Goal: Information Seeking & Learning: Check status

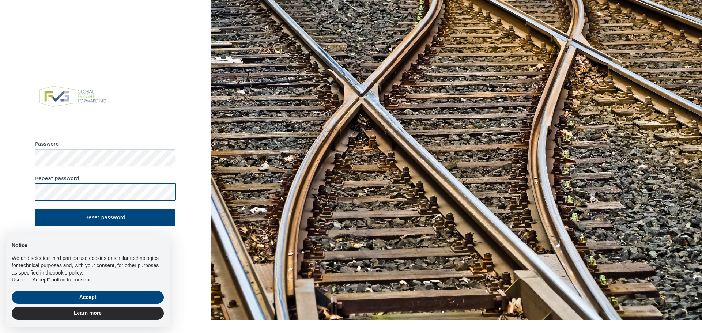
click at [35, 209] on button "Reset password" at bounding box center [105, 217] width 140 height 17
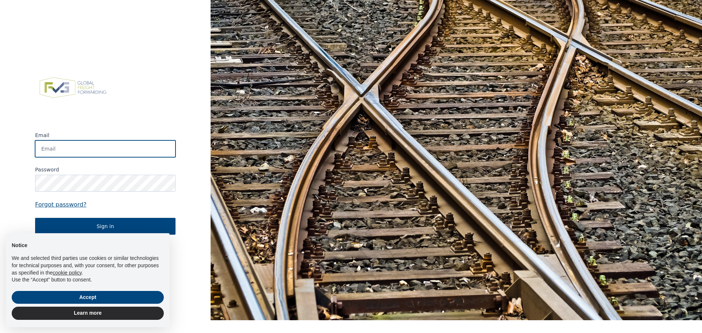
click at [103, 145] on input "Email" at bounding box center [105, 148] width 140 height 17
type input "stef.debaets@laroygroup.com"
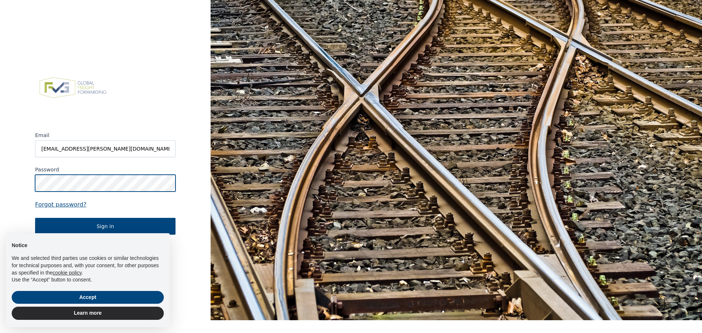
click at [35, 218] on button "Sign in" at bounding box center [105, 226] width 140 height 17
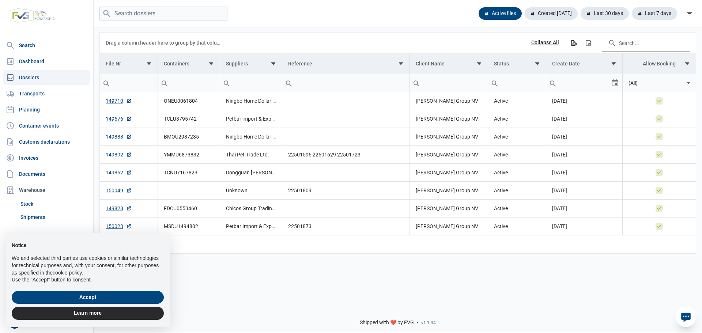
click at [133, 288] on div "Notice We and selected third parties use cookies or similar technologies for te…" at bounding box center [88, 261] width 164 height 56
click at [133, 292] on button "Accept" at bounding box center [88, 297] width 152 height 13
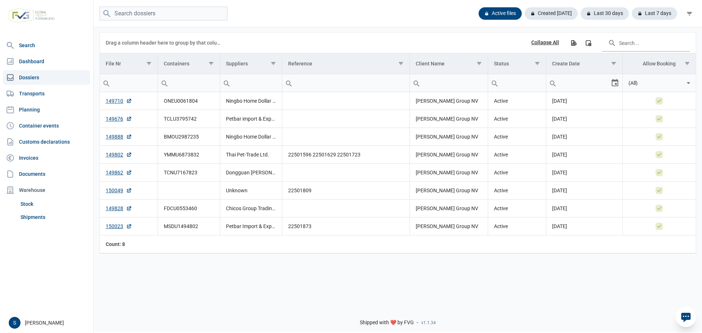
click at [125, 5] on div "Active files Created today Last 30 days Last 7 days" at bounding box center [398, 13] width 608 height 27
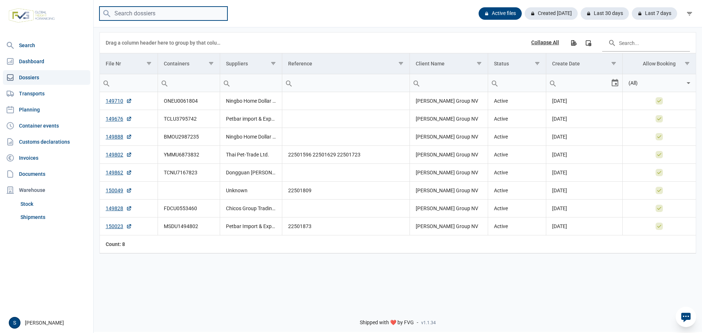
click at [130, 10] on input "search" at bounding box center [163, 14] width 128 height 14
paste input "SZ250900376"
type input "SZ250900376"
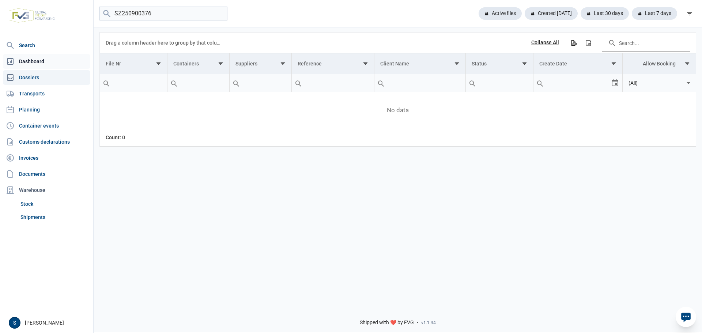
click at [46, 63] on link "Dashboard" at bounding box center [46, 61] width 87 height 15
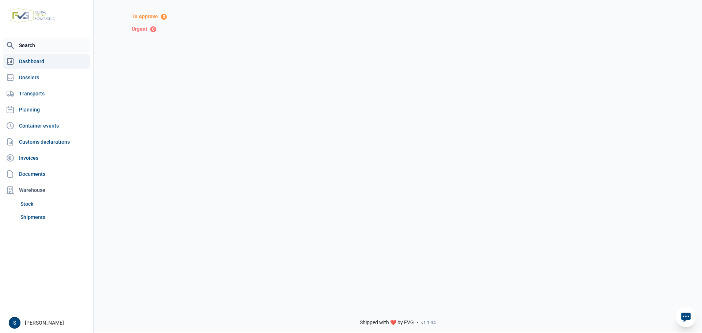
click at [38, 44] on link "Search" at bounding box center [46, 45] width 87 height 15
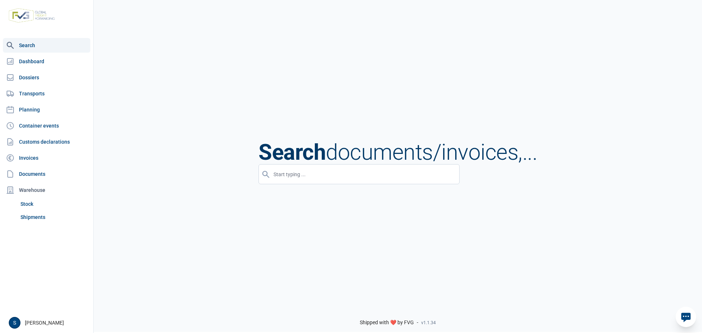
click at [319, 175] on input "input" at bounding box center [358, 174] width 201 height 20
paste input "SZ250900376"
type input "SZ250900376"
click at [45, 92] on link "Transports" at bounding box center [46, 93] width 87 height 15
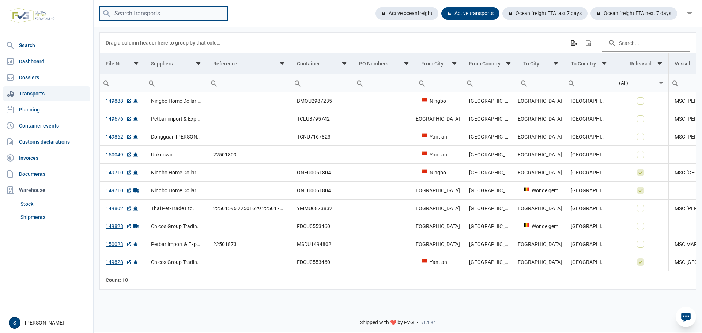
click at [159, 11] on input "search" at bounding box center [163, 14] width 128 height 14
paste input "BMOU2987235"
type input "BMOU2987235"
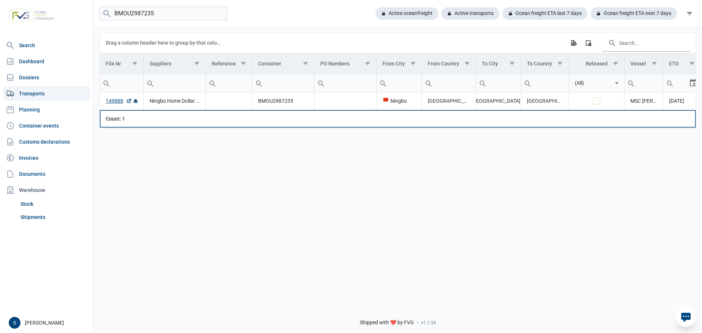
drag, startPoint x: 648, startPoint y: 111, endPoint x: 694, endPoint y: 112, distance: 46.4
click at [694, 112] on tr "Count: 1" at bounding box center [419, 119] width 639 height 18
click at [648, 112] on td "Data grid with 1 rows and 13 columns" at bounding box center [643, 119] width 38 height 18
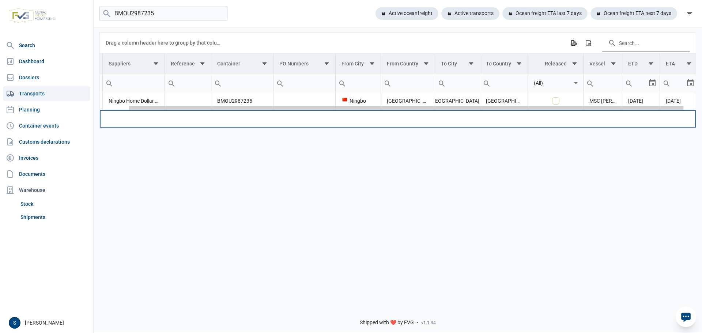
scroll to position [0, 43]
drag, startPoint x: 649, startPoint y: 110, endPoint x: 698, endPoint y: 109, distance: 49.7
click at [698, 109] on body "For evaluation purposes only. Redistribution prohibited. Please register an exi…" at bounding box center [351, 153] width 702 height 333
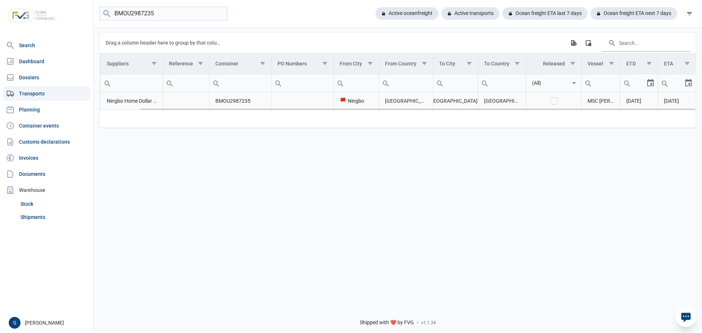
click at [453, 102] on div "[GEOGRAPHIC_DATA]" at bounding box center [455, 100] width 33 height 7
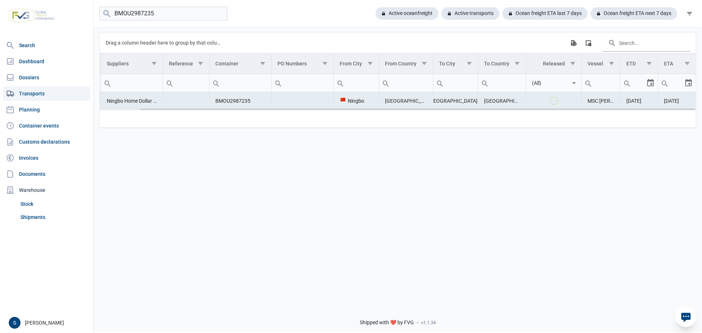
click at [133, 101] on td "Ningbo Home Dollar Imp. & Exp. Corp." at bounding box center [132, 101] width 62 height 18
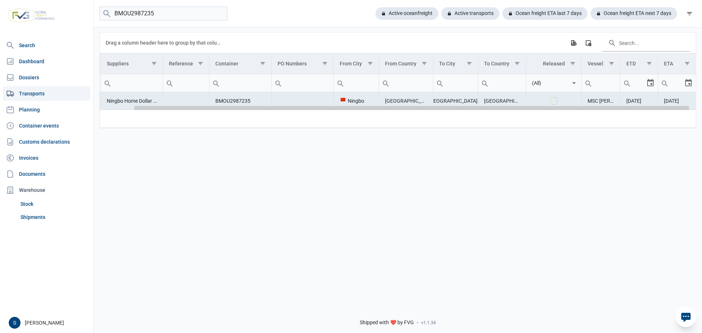
scroll to position [0, 0]
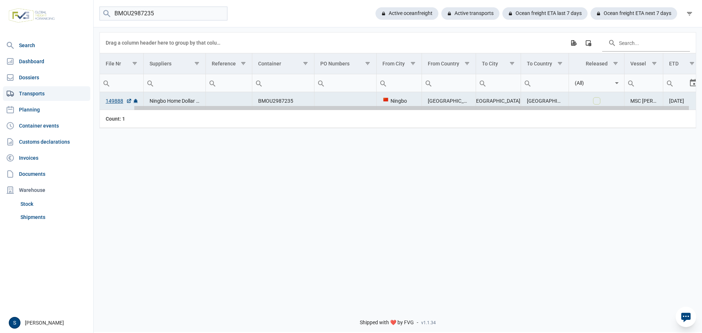
drag, startPoint x: 266, startPoint y: 111, endPoint x: 144, endPoint y: 108, distance: 122.1
click at [142, 108] on body "For evaluation purposes only. Redistribution prohibited. Please register an exi…" at bounding box center [351, 153] width 702 height 333
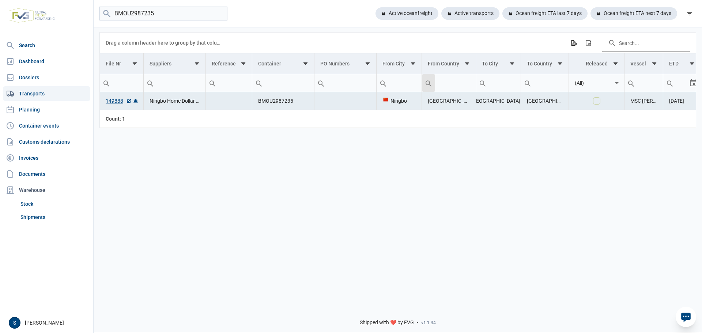
click at [428, 87] on div "Search box" at bounding box center [428, 83] width 13 height 18
click at [223, 100] on td "Data grid with 1 rows and 13 columns" at bounding box center [229, 101] width 46 height 18
click at [117, 101] on link "149888" at bounding box center [119, 100] width 26 height 7
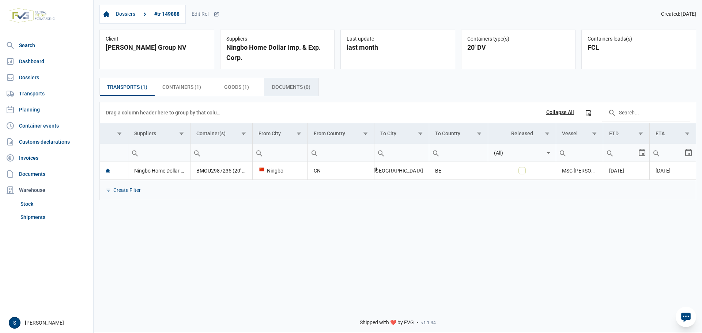
click at [278, 94] on div "Documents (0) Documents (0)" at bounding box center [291, 87] width 55 height 18
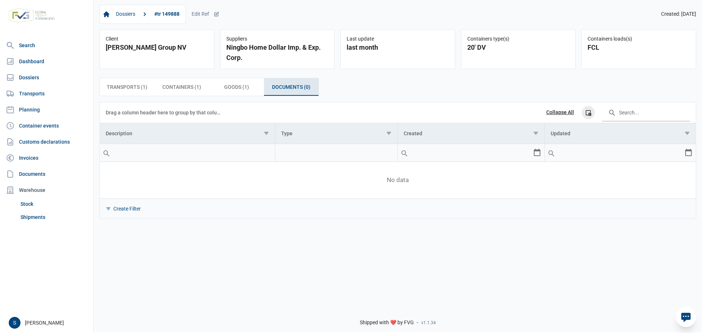
click at [588, 114] on icon "Column Chooser" at bounding box center [588, 112] width 7 height 7
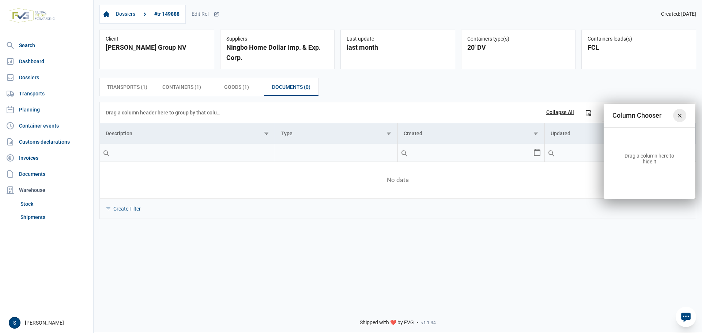
click at [683, 119] on div "Close" at bounding box center [679, 115] width 13 height 13
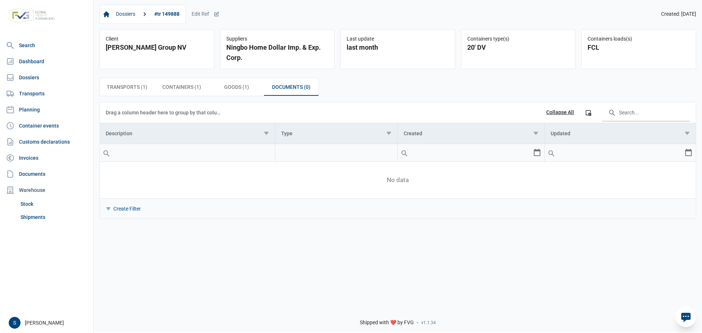
click at [415, 242] on div "Dossiers #tr 149888 Edit Ref Created: [DATE] Client [PERSON_NAME] Group NV Supp…" at bounding box center [398, 150] width 608 height 302
click at [348, 179] on span "No data" at bounding box center [398, 180] width 596 height 8
click at [293, 91] on span "Documents (0) Documents (0)" at bounding box center [291, 87] width 38 height 9
click at [325, 152] on input "Filter cell" at bounding box center [336, 153] width 122 height 18
click at [242, 153] on input "Filter cell" at bounding box center [187, 153] width 175 height 18
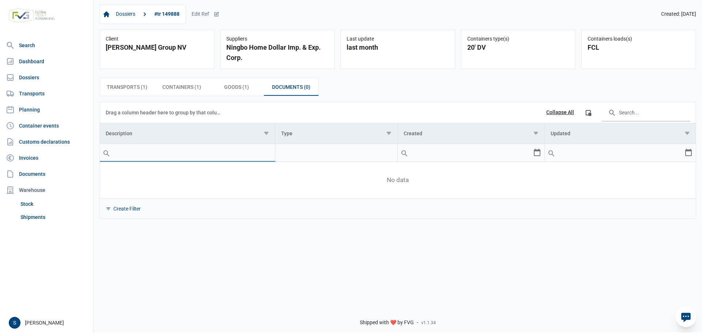
click at [342, 155] on input "Filter cell" at bounding box center [336, 153] width 122 height 18
click at [510, 158] on input "Filter cell" at bounding box center [465, 153] width 135 height 18
click at [586, 156] on input "Filter cell" at bounding box center [614, 153] width 139 height 18
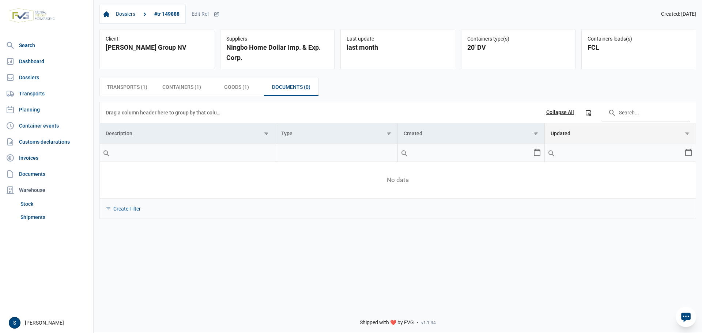
click at [678, 138] on td "Updated" at bounding box center [619, 133] width 151 height 21
click at [595, 205] on div "Create Filter" at bounding box center [398, 208] width 596 height 20
drag, startPoint x: 373, startPoint y: 193, endPoint x: 307, endPoint y: 192, distance: 65.4
click at [373, 193] on div "Data grid with 0 rows and 4 columns" at bounding box center [398, 180] width 596 height 37
click at [269, 193] on div "Data grid with 0 rows and 4 columns" at bounding box center [398, 180] width 596 height 37
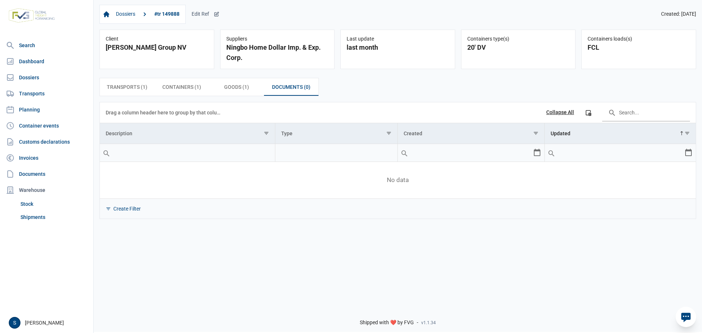
click at [205, 14] on div "Edit Ref" at bounding box center [206, 14] width 28 height 7
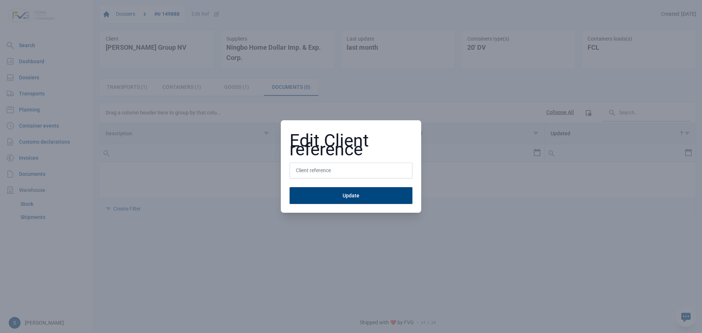
drag, startPoint x: 475, startPoint y: 201, endPoint x: 367, endPoint y: 156, distance: 117.2
click at [472, 200] on div "Edit Client reference Update" at bounding box center [351, 166] width 702 height 333
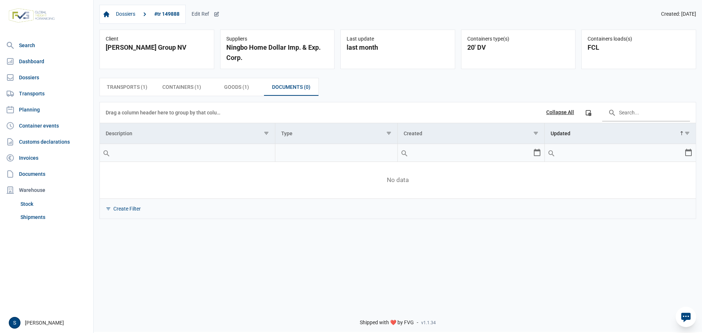
click at [219, 15] on icon at bounding box center [216, 14] width 6 height 6
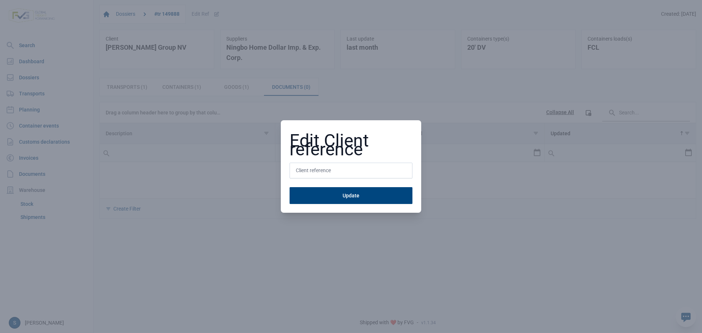
click at [491, 209] on div "Edit Client reference Update" at bounding box center [351, 166] width 702 height 333
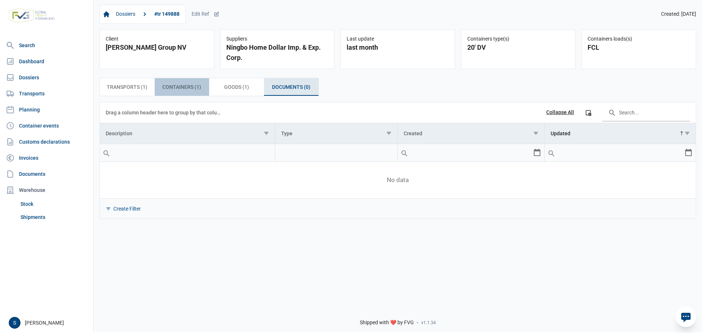
click at [188, 83] on div "Containers (1) Containers (1)" at bounding box center [182, 87] width 55 height 18
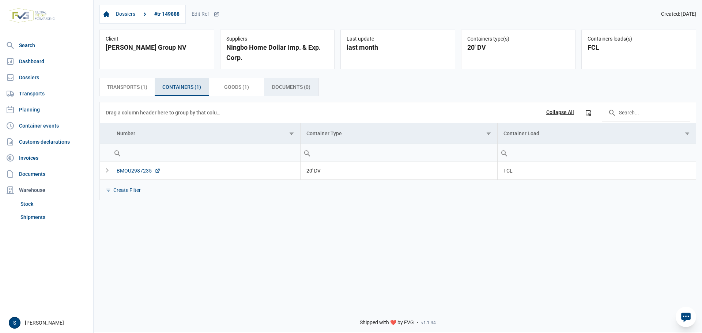
click at [240, 88] on span "Goods (1) Goods (1)" at bounding box center [236, 87] width 25 height 9
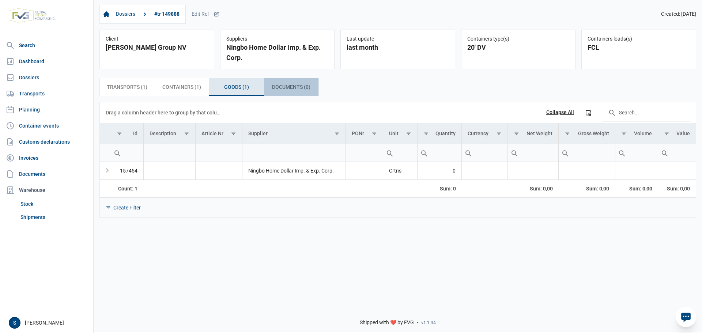
click at [298, 84] on span "Documents (0) Documents (0)" at bounding box center [291, 87] width 38 height 9
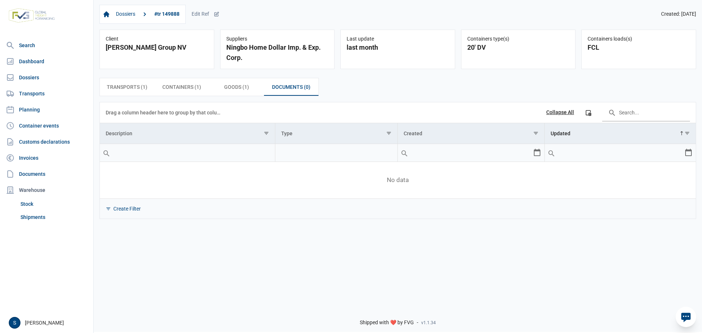
click at [136, 173] on div "Data grid with 0 rows and 4 columns" at bounding box center [398, 180] width 596 height 37
drag, startPoint x: 148, startPoint y: 117, endPoint x: 154, endPoint y: 113, distance: 7.5
click at [149, 117] on div "Drag a column header here to group by that column" at bounding box center [164, 113] width 117 height 12
drag, startPoint x: 163, startPoint y: 109, endPoint x: 222, endPoint y: 107, distance: 59.6
click at [167, 109] on div "Drag a column header here to group by that column" at bounding box center [164, 113] width 117 height 12
